Goal: Information Seeking & Learning: Learn about a topic

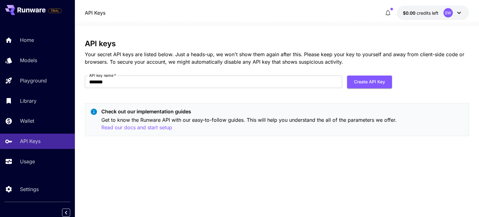
click at [450, 10] on div "SW" at bounding box center [447, 12] width 9 height 9
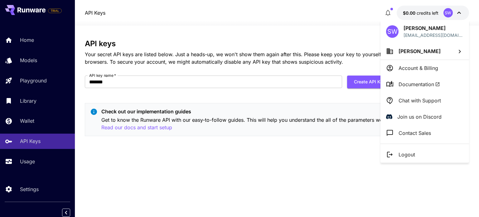
click at [280, 40] on div at bounding box center [239, 108] width 479 height 217
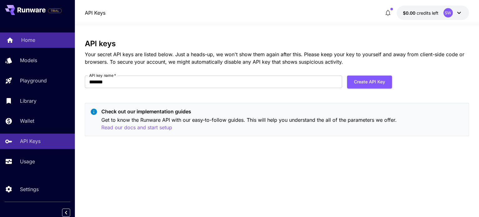
click at [34, 38] on p "Home" at bounding box center [28, 39] width 14 height 7
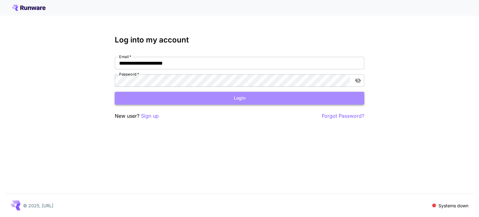
click at [320, 98] on button "Login" at bounding box center [239, 98] width 249 height 13
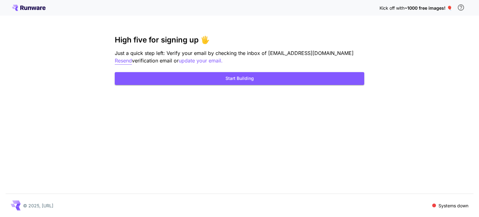
click at [132, 57] on p "Resend" at bounding box center [123, 61] width 17 height 8
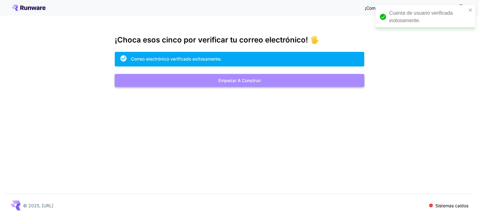
click at [257, 78] on font "Empezar a construir" at bounding box center [239, 80] width 43 height 5
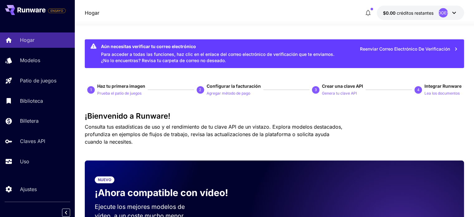
click at [318, 93] on span "3" at bounding box center [317, 89] width 10 height 7
click at [317, 88] on div "3" at bounding box center [315, 89] width 7 height 7
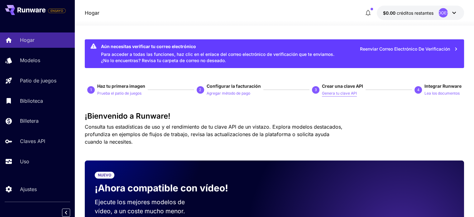
click at [335, 90] on p "Genera tu clave API" at bounding box center [339, 93] width 35 height 6
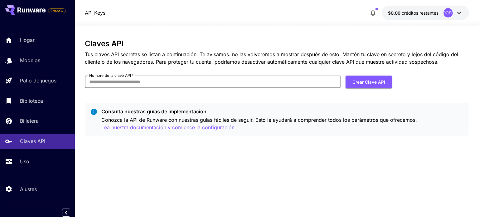
click at [277, 84] on input "Nombre de la clave API   *" at bounding box center [212, 81] width 255 height 12
type input "*******"
click at [379, 83] on font "Crear clave API" at bounding box center [368, 81] width 33 height 5
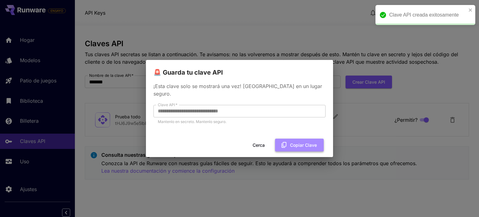
click at [287, 141] on icon "button" at bounding box center [283, 144] width 7 height 7
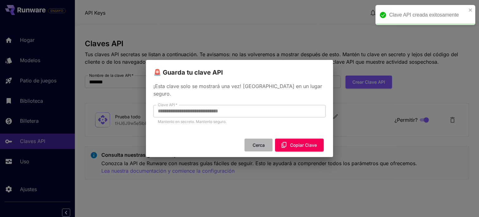
click at [255, 142] on font "Cerca" at bounding box center [258, 144] width 12 height 5
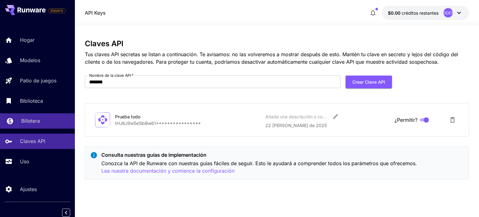
click at [37, 122] on font "Billetera" at bounding box center [30, 120] width 19 height 6
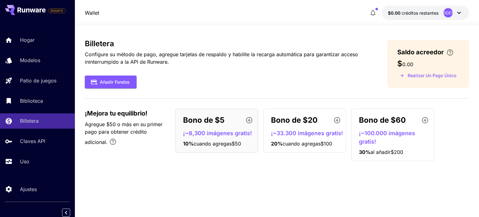
click at [450, 12] on font "SUDOESTE" at bounding box center [447, 12] width 21 height 5
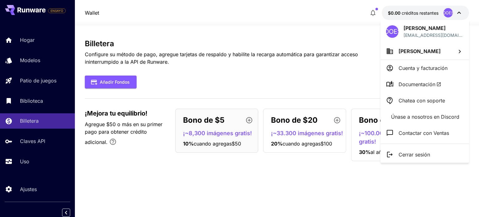
click at [50, 98] on div at bounding box center [239, 108] width 479 height 217
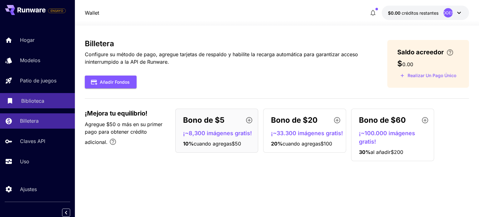
click at [35, 99] on font "Biblioteca" at bounding box center [32, 101] width 23 height 6
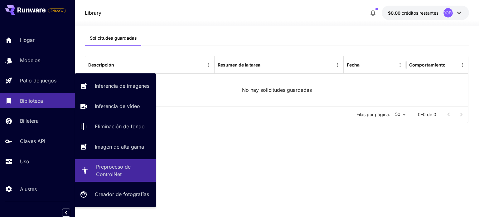
click at [127, 179] on link "Preproceso de ControlNet" at bounding box center [115, 170] width 81 height 22
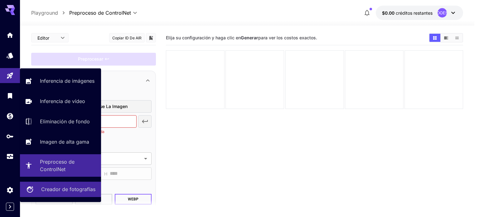
click at [69, 191] on font "Creador de fotografías" at bounding box center [68, 189] width 54 height 6
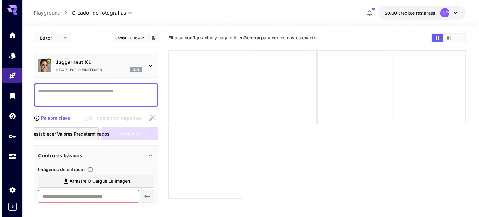
scroll to position [49, 0]
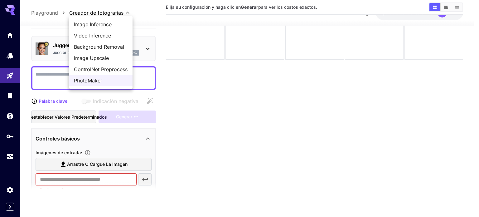
click at [96, 11] on body "**********" at bounding box center [239, 84] width 479 height 266
click at [101, 22] on font "Inferencia de imágenes" at bounding box center [101, 24] width 55 height 6
type input "**********"
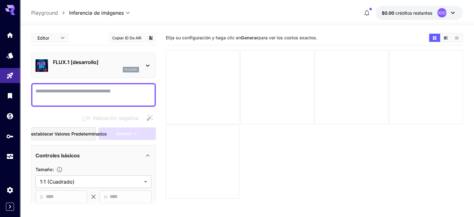
click at [145, 64] on icon at bounding box center [147, 65] width 7 height 7
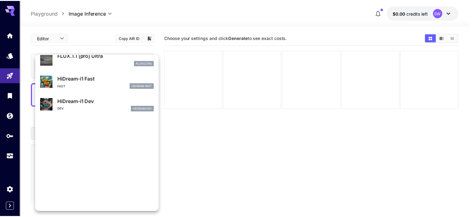
scroll to position [436, 0]
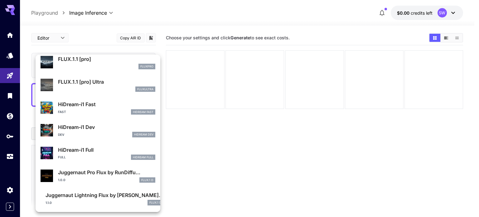
click at [222, 125] on div at bounding box center [239, 108] width 479 height 217
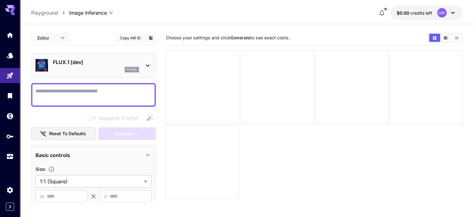
click at [136, 69] on p "flux1d" at bounding box center [131, 69] width 11 height 4
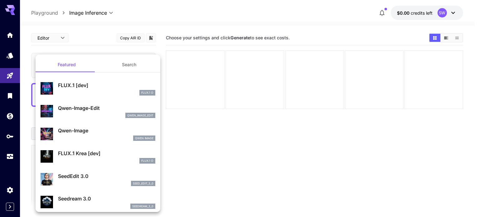
click at [144, 91] on p "FLUX.1 D" at bounding box center [147, 92] width 12 height 4
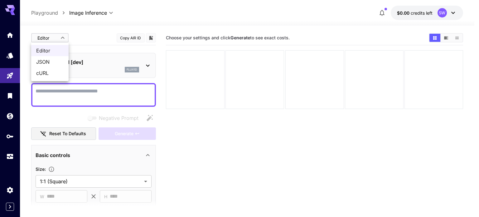
click at [62, 38] on body "**********" at bounding box center [239, 133] width 479 height 266
click at [95, 38] on div at bounding box center [239, 108] width 479 height 217
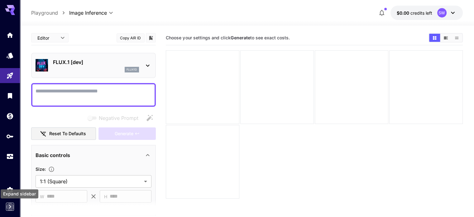
click at [8, 207] on icon "Collapse sidebar" at bounding box center [9, 206] width 7 height 7
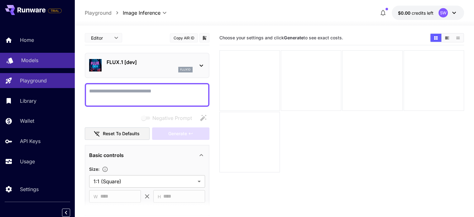
click at [41, 56] on link "Models" at bounding box center [37, 60] width 75 height 15
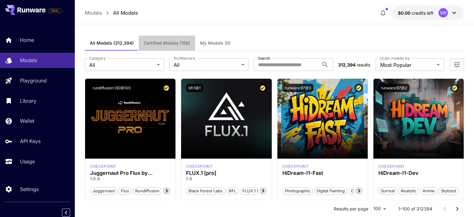
click at [185, 46] on button "Certified Models (159)" at bounding box center [167, 43] width 56 height 15
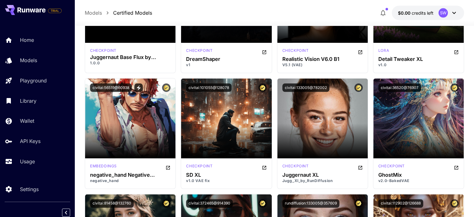
scroll to position [664, 0]
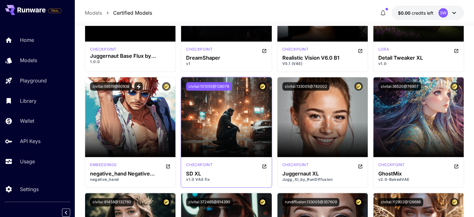
click at [210, 87] on button "civitai:101055@128078" at bounding box center [208, 86] width 45 height 8
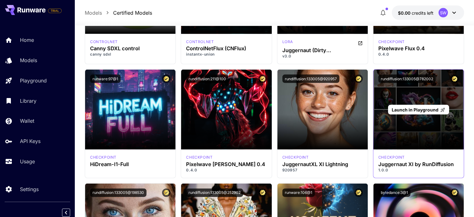
scroll to position [3673, 0]
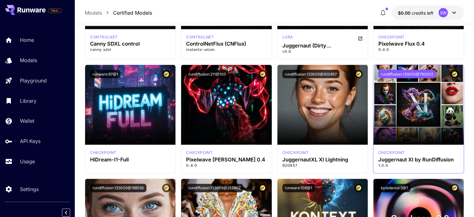
click at [402, 76] on button "rundiffusion:133005@782002" at bounding box center [406, 74] width 57 height 8
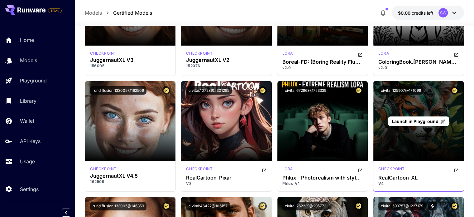
scroll to position [2162, 0]
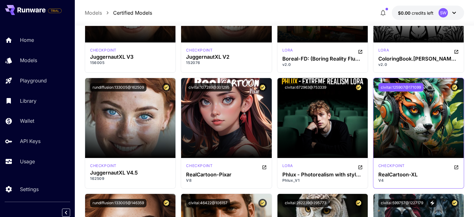
click at [416, 86] on button "civitai:125907@171099" at bounding box center [400, 87] width 45 height 8
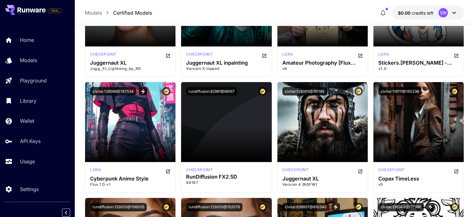
scroll to position [1927, 0]
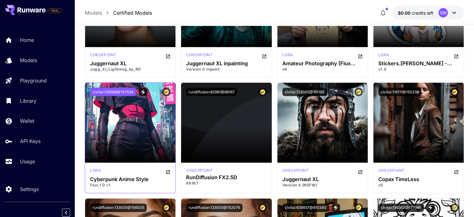
click at [123, 91] on button "civitai:128568@747534" at bounding box center [113, 92] width 46 height 8
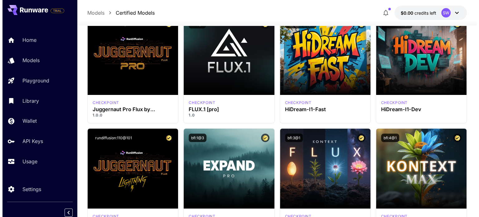
scroll to position [0, 0]
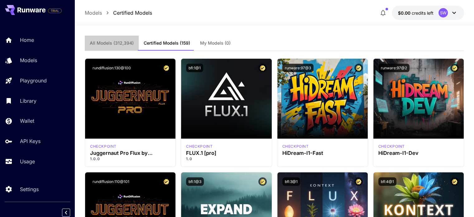
click at [123, 45] on span "All Models (312,394)" at bounding box center [112, 43] width 44 height 6
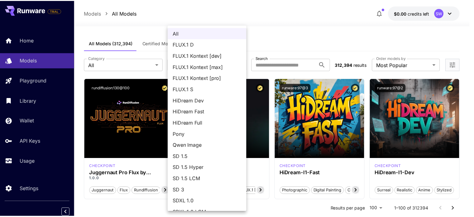
scroll to position [54, 0]
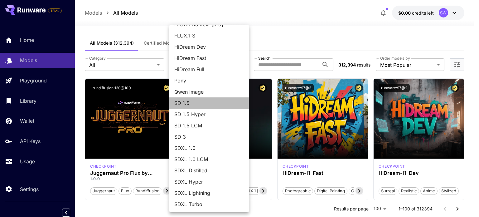
click at [229, 103] on span "SD 1.5" at bounding box center [208, 102] width 69 height 7
type input "****"
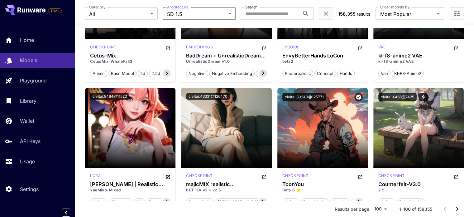
scroll to position [1273, 0]
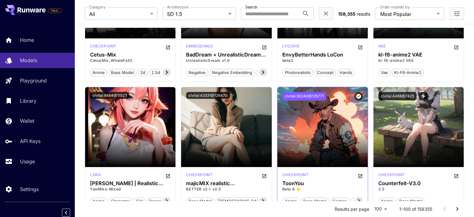
click at [302, 94] on button "civitai:30240@125771" at bounding box center [304, 96] width 44 height 8
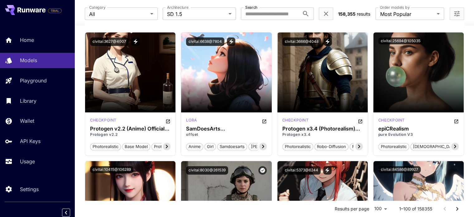
scroll to position [2608, 0]
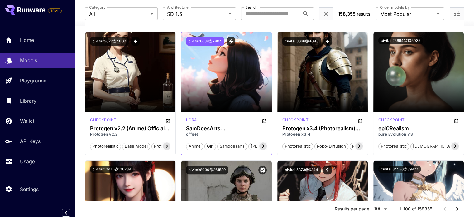
click at [215, 41] on button "civitai:6638@7804" at bounding box center [205, 41] width 38 height 8
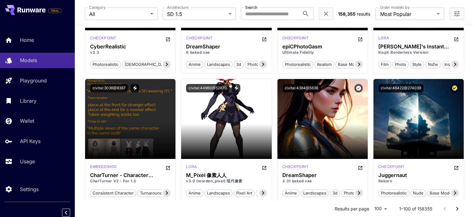
scroll to position [2256, 0]
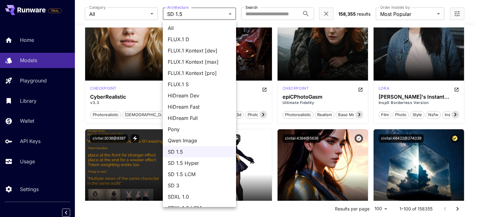
click at [213, 26] on span "All" at bounding box center [199, 27] width 63 height 7
type input "***"
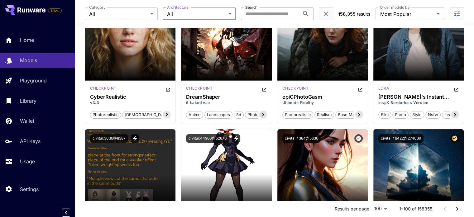
scroll to position [625, 0]
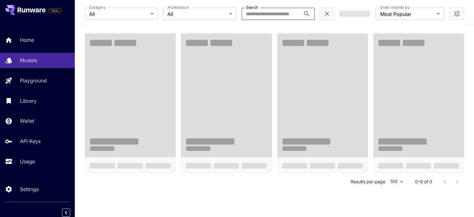
click at [261, 12] on input "Search" at bounding box center [270, 13] width 59 height 12
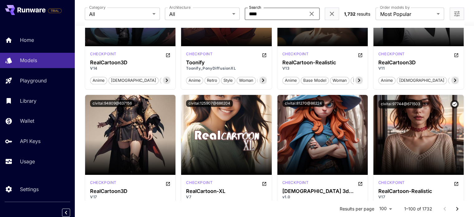
type input "****"
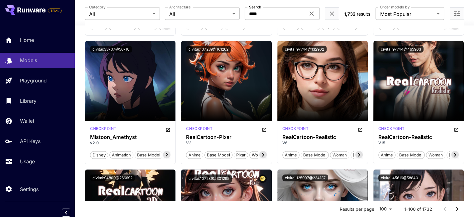
scroll to position [1321, 0]
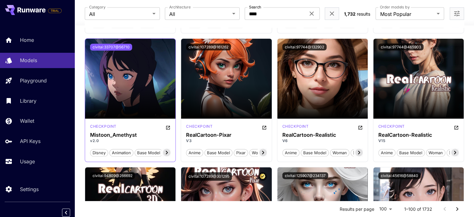
click at [123, 45] on button "civitai:33707@56710" at bounding box center [111, 47] width 42 height 7
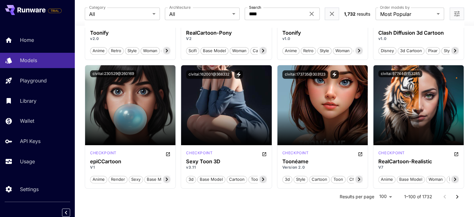
scroll to position [3101, 0]
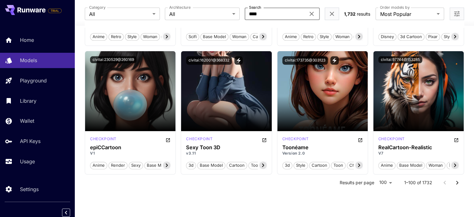
click at [274, 19] on input "****" at bounding box center [275, 13] width 61 height 12
type input "*****"
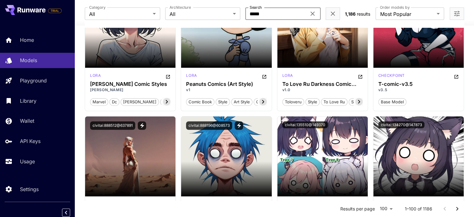
scroll to position [4369, 0]
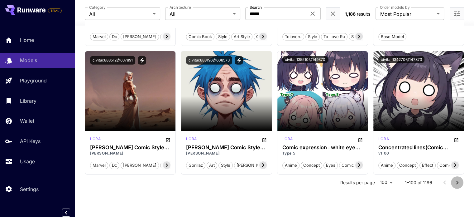
click at [455, 181] on icon "Go to next page" at bounding box center [456, 182] width 7 height 7
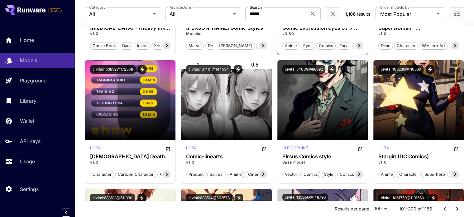
scroll to position [4479, 0]
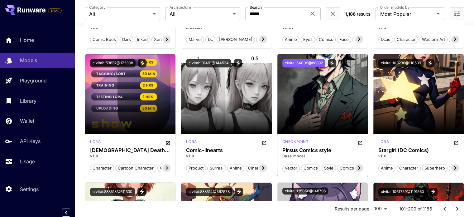
click at [317, 63] on button "civitai:54009@88892" at bounding box center [303, 63] width 43 height 8
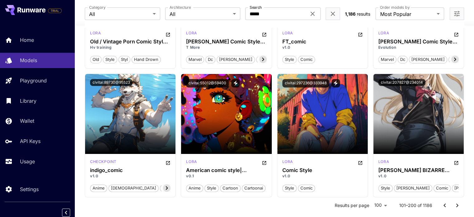
scroll to position [4994, 0]
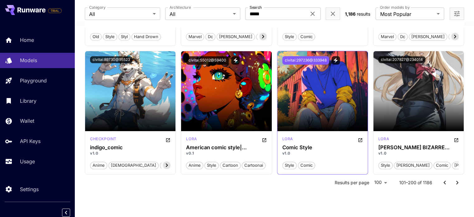
click at [314, 59] on button "civitai:297236@333948" at bounding box center [305, 60] width 47 height 8
click at [452, 171] on div "[PERSON_NAME] [PERSON_NAME] BIZARRE ADVENTURE Part 5 Comic Style | [PERSON_NAME…" at bounding box center [418, 152] width 90 height 43
click at [456, 181] on icon "Go to next page" at bounding box center [456, 182] width 7 height 7
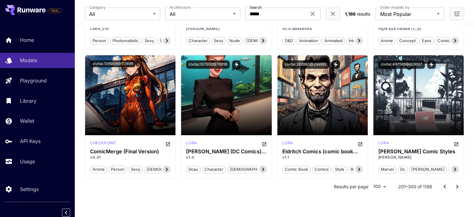
scroll to position [5373, 0]
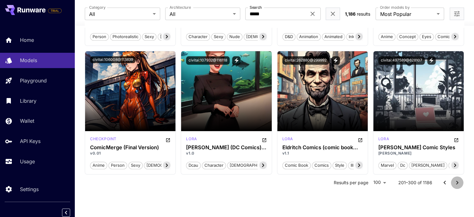
click at [454, 182] on icon "Go to next page" at bounding box center [456, 182] width 7 height 7
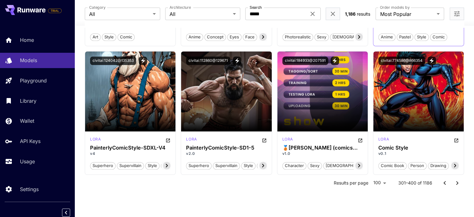
scroll to position [5499, 0]
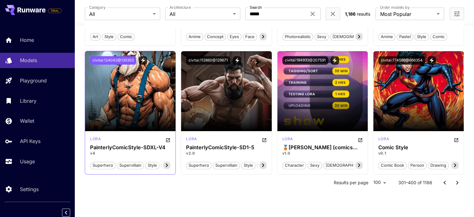
click at [122, 58] on button "civitai:124042@135353" at bounding box center [113, 60] width 46 height 8
click at [455, 179] on icon "Go to next page" at bounding box center [456, 182] width 7 height 7
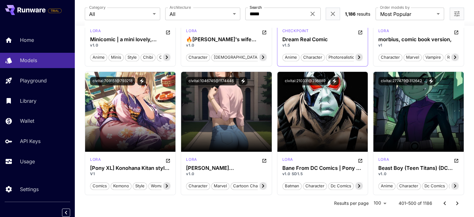
scroll to position [5631, 0]
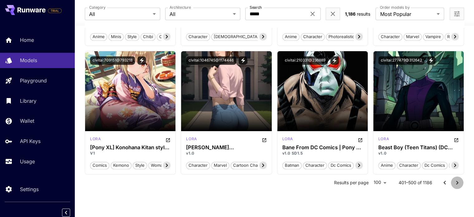
click at [458, 182] on icon "Go to next page" at bounding box center [456, 182] width 7 height 7
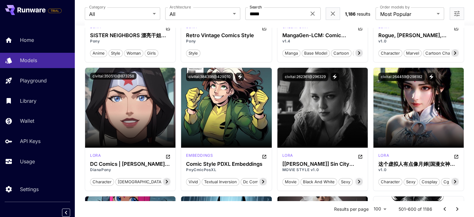
scroll to position [1682, 0]
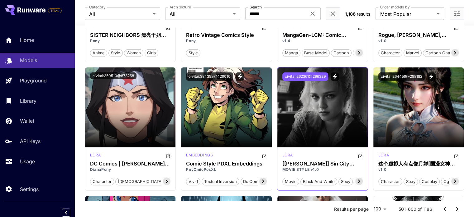
click at [312, 76] on button "civitai:262361@296329" at bounding box center [305, 76] width 46 height 8
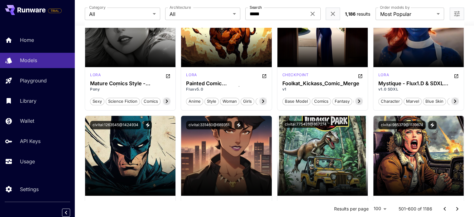
scroll to position [3107, 0]
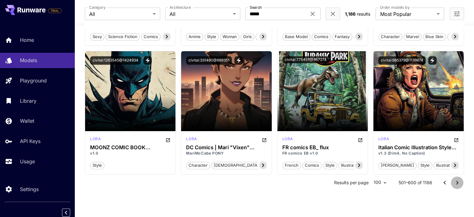
click at [454, 179] on icon "Go to next page" at bounding box center [456, 182] width 7 height 7
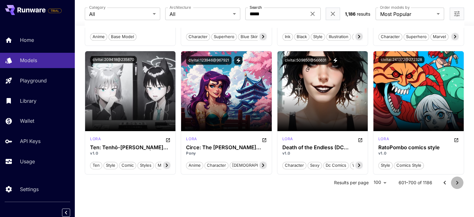
click at [457, 181] on icon "Go to next page" at bounding box center [457, 182] width 2 height 4
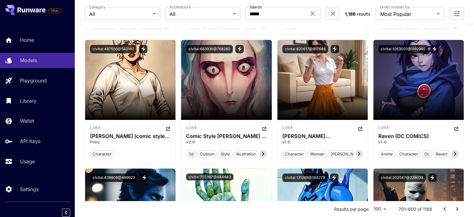
scroll to position [3992, 0]
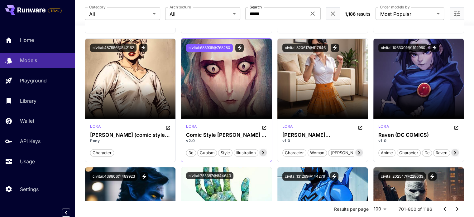
click at [215, 46] on button "civitai:683935@768280" at bounding box center [209, 48] width 47 height 8
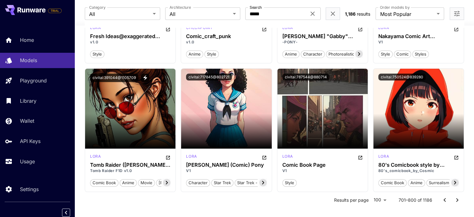
scroll to position [4363, 0]
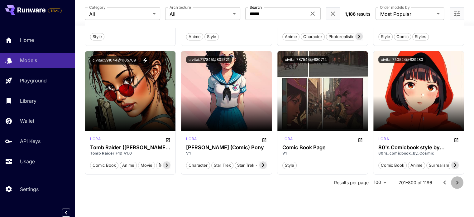
click at [451, 179] on button "Go to next page" at bounding box center [457, 182] width 12 height 12
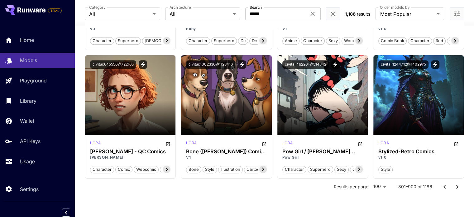
scroll to position [3101, 0]
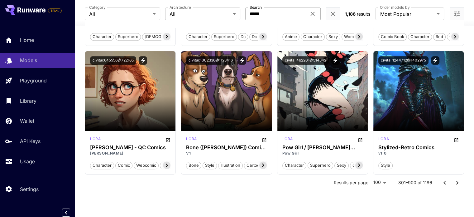
click at [270, 18] on input "*****" at bounding box center [275, 13] width 61 height 12
type input "*******"
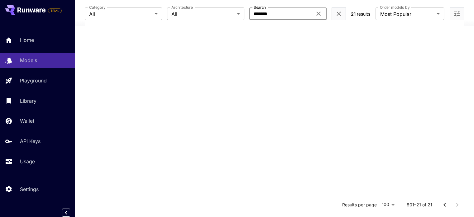
scroll to position [122, 0]
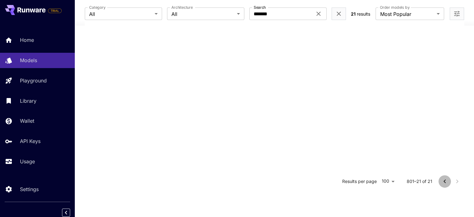
click at [442, 182] on icon "Go to previous page" at bounding box center [444, 180] width 7 height 7
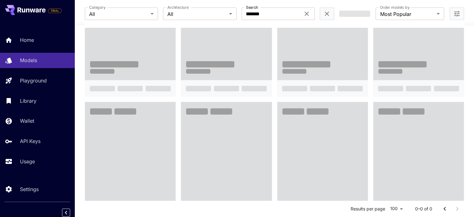
click at [442, 182] on span at bounding box center [418, 163] width 90 height 123
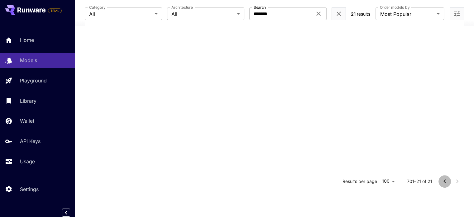
click at [446, 180] on icon "Go to previous page" at bounding box center [444, 180] width 7 height 7
click at [446, 180] on div "Results per page 100 *** 601–21 of 21" at bounding box center [274, 72] width 379 height 233
click at [446, 180] on icon "Go to previous page" at bounding box center [444, 180] width 7 height 7
click at [444, 182] on icon "Go to previous page" at bounding box center [444, 180] width 7 height 7
click at [444, 182] on div "Results per page 100 *** 401–21 of 21" at bounding box center [274, 72] width 379 height 233
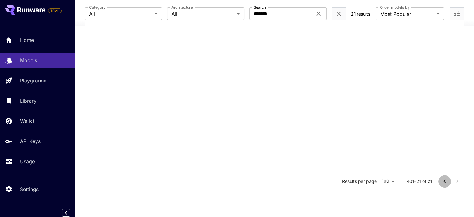
click at [444, 182] on icon "Go to previous page" at bounding box center [444, 180] width 7 height 7
click at [444, 182] on div at bounding box center [450, 181] width 25 height 12
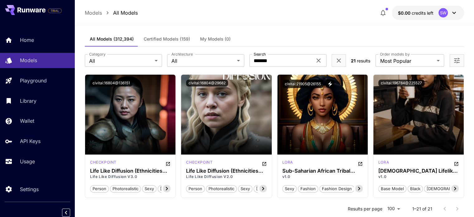
scroll to position [4, 0]
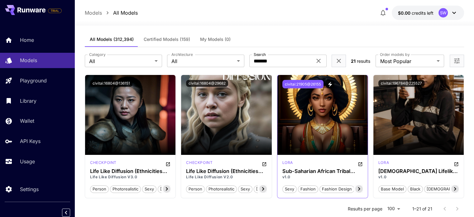
click at [311, 84] on button "civitai:21905@26155" at bounding box center [302, 84] width 41 height 8
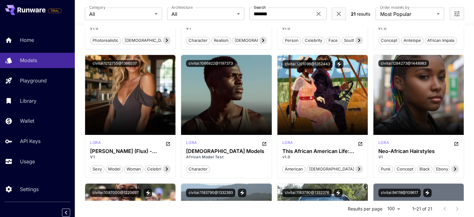
scroll to position [416, 0]
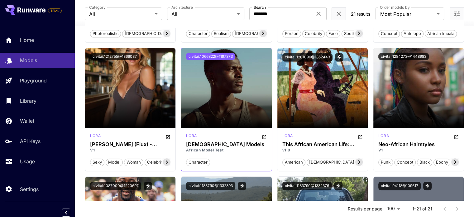
click at [220, 55] on button "civitai:1066822@1197373" at bounding box center [210, 56] width 49 height 7
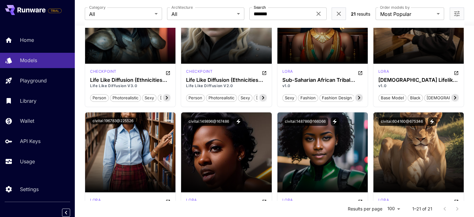
scroll to position [0, 0]
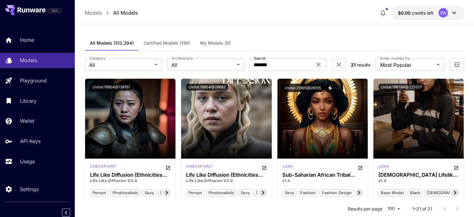
click at [442, 8] on div "SW" at bounding box center [442, 12] width 9 height 9
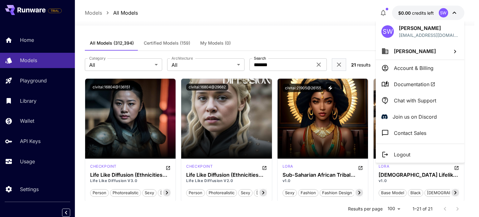
click at [36, 38] on div at bounding box center [239, 108] width 479 height 217
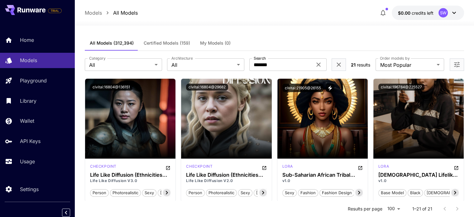
click at [31, 40] on p "Home" at bounding box center [27, 39] width 14 height 7
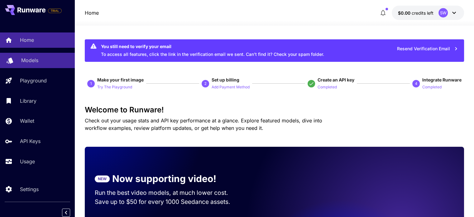
click at [41, 61] on div "Models" at bounding box center [45, 59] width 49 height 7
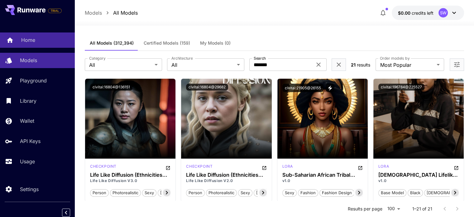
click at [56, 43] on div "Home" at bounding box center [45, 39] width 49 height 7
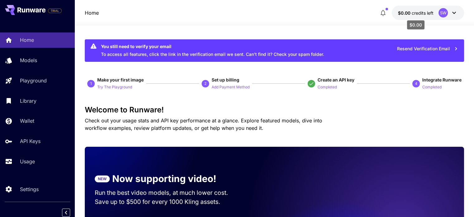
click at [431, 14] on span "credits left" at bounding box center [423, 12] width 22 height 5
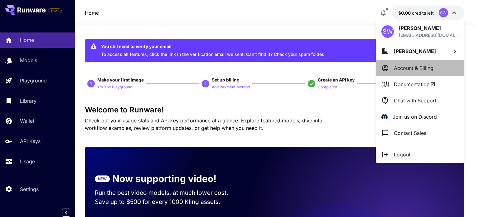
click at [424, 67] on p "Account & Billing" at bounding box center [413, 67] width 40 height 7
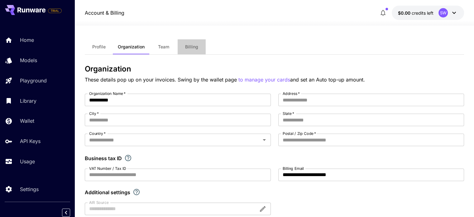
click at [189, 51] on button "Billing" at bounding box center [192, 46] width 28 height 15
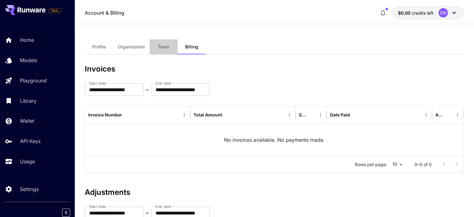
click at [165, 50] on button "Team" at bounding box center [164, 46] width 28 height 15
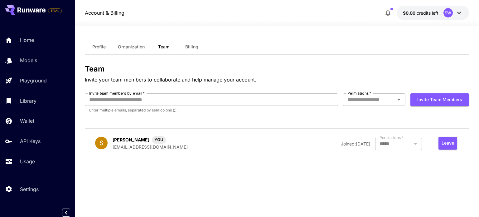
click at [101, 48] on span "Profile" at bounding box center [98, 47] width 13 height 6
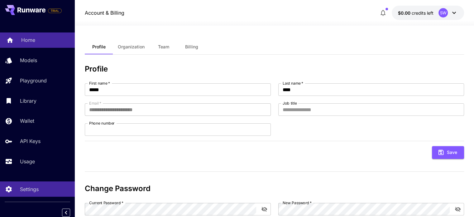
click at [42, 38] on div "Home" at bounding box center [45, 39] width 49 height 7
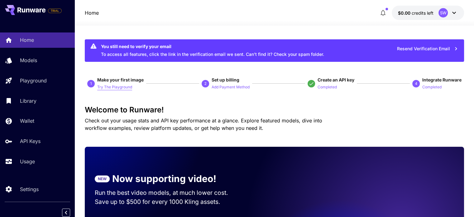
click at [117, 84] on p "Try The Playground" at bounding box center [114, 87] width 35 height 6
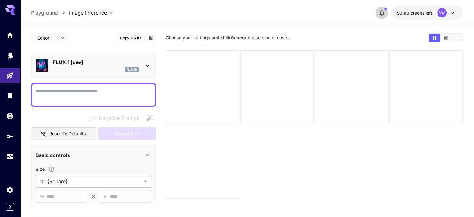
click at [386, 12] on button "button" at bounding box center [381, 13] width 12 height 12
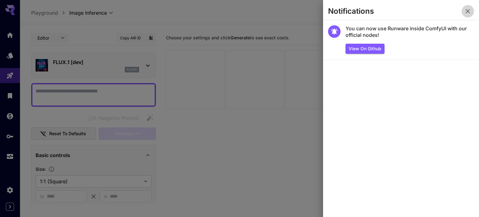
click at [467, 10] on icon "button" at bounding box center [467, 10] width 7 height 7
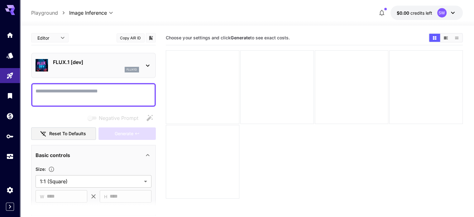
click at [147, 64] on icon at bounding box center [147, 65] width 7 height 7
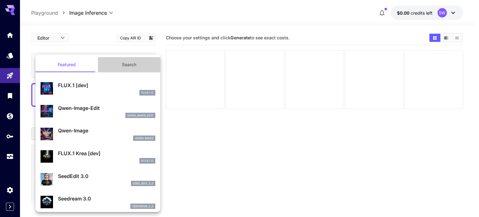
click at [129, 65] on button "Search" at bounding box center [129, 64] width 62 height 15
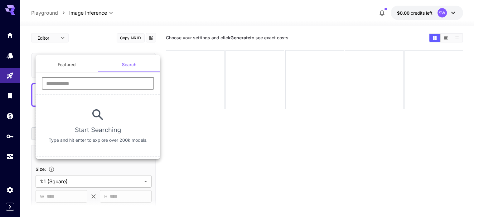
click at [103, 84] on input "text" at bounding box center [98, 83] width 112 height 12
paste input "**********"
click at [54, 82] on input "**********" at bounding box center [98, 83] width 112 height 12
click at [61, 82] on input "**********" at bounding box center [98, 83] width 112 height 12
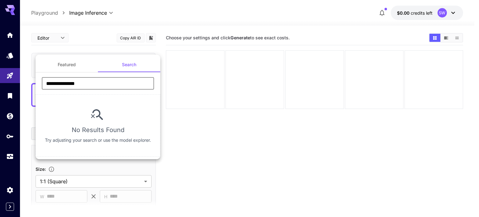
click at [61, 82] on input "**********" at bounding box center [98, 83] width 112 height 12
type input "*******"
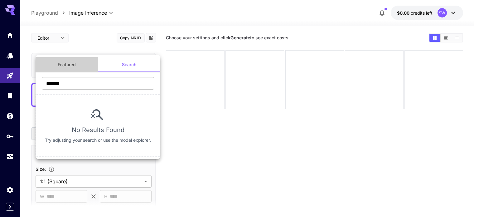
click at [66, 63] on button "Featured" at bounding box center [67, 64] width 62 height 15
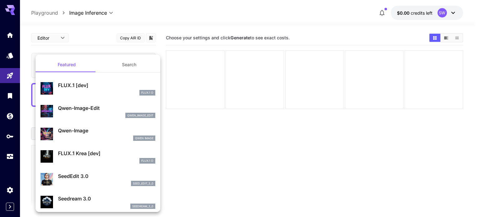
click at [228, 152] on div at bounding box center [239, 108] width 479 height 217
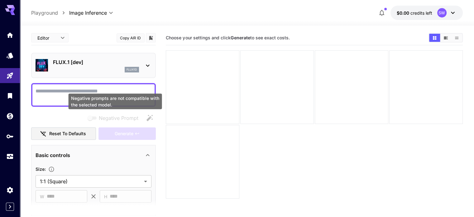
click at [127, 93] on div "Negative prompts are not compatible with the selected model." at bounding box center [115, 103] width 95 height 21
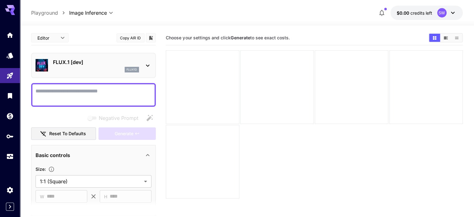
click at [90, 91] on textarea "Negative Prompt" at bounding box center [94, 94] width 116 height 15
click at [211, 158] on section "Choose your settings and click Generate to see exact costs." at bounding box center [314, 139] width 297 height 217
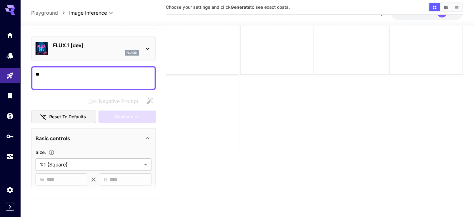
click at [130, 80] on textarea "**" at bounding box center [94, 77] width 116 height 15
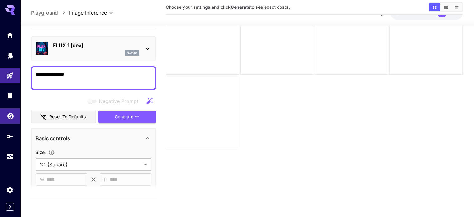
type textarea "**********"
click at [10, 123] on link at bounding box center [10, 115] width 20 height 15
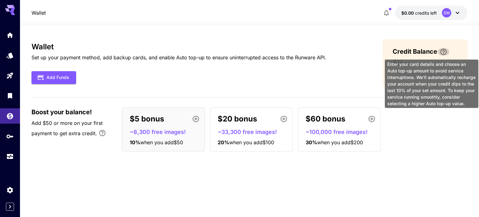
click at [446, 55] on icon "\a Enter your card details and choose an Auto top-up amount to avoid service in…" at bounding box center [442, 51] width 7 height 7
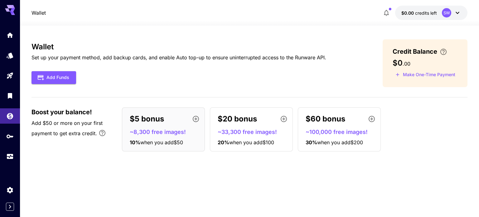
click at [454, 13] on icon at bounding box center [456, 12] width 7 height 7
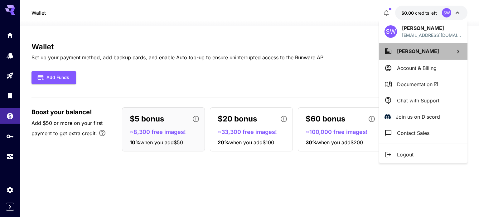
click at [445, 49] on li "[PERSON_NAME]" at bounding box center [423, 51] width 88 height 17
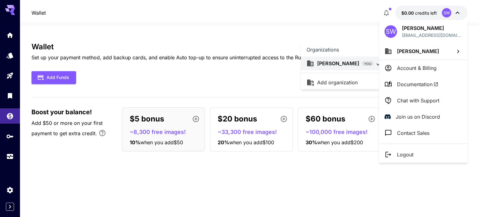
click at [403, 154] on div at bounding box center [239, 108] width 479 height 217
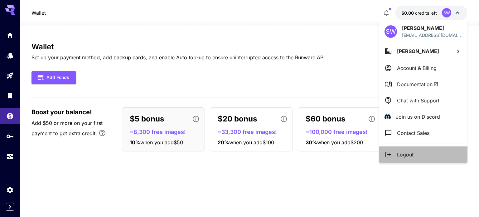
click at [401, 153] on p "Logout" at bounding box center [405, 153] width 17 height 7
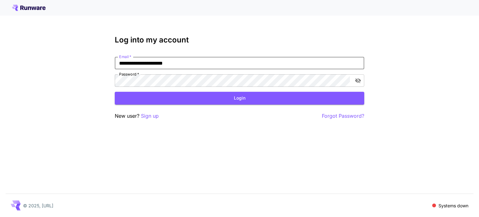
click at [293, 67] on input "**********" at bounding box center [239, 63] width 249 height 12
type input "**********"
click at [242, 97] on button "Login" at bounding box center [239, 98] width 249 height 13
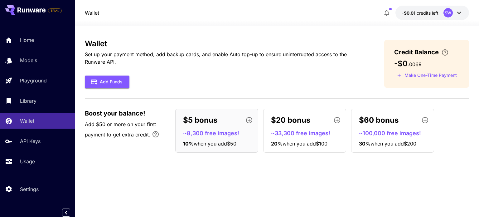
click at [454, 12] on div "SW" at bounding box center [452, 12] width 19 height 9
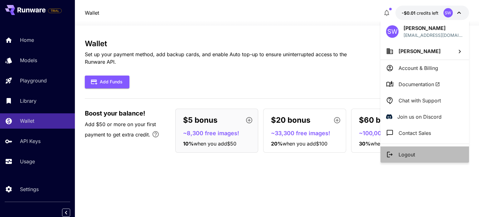
click at [416, 154] on li "Logout" at bounding box center [424, 154] width 88 height 16
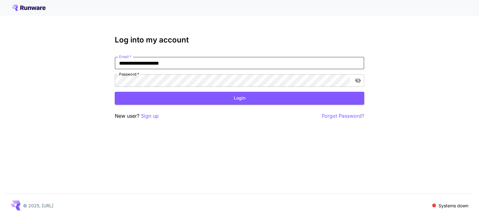
click at [222, 64] on input "**********" at bounding box center [239, 63] width 249 height 12
type input "**********"
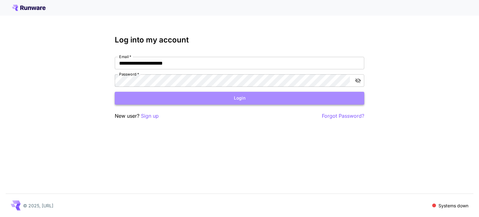
click at [211, 96] on button "Login" at bounding box center [239, 98] width 249 height 13
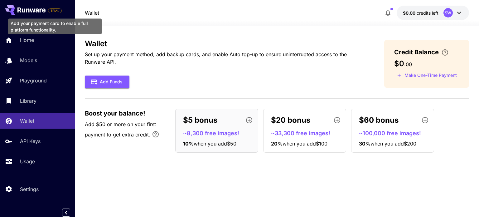
click at [54, 11] on span "TRIAL" at bounding box center [54, 10] width 13 height 5
click at [51, 11] on span "TRIAL" at bounding box center [54, 10] width 13 height 5
